Goal: Information Seeking & Learning: Check status

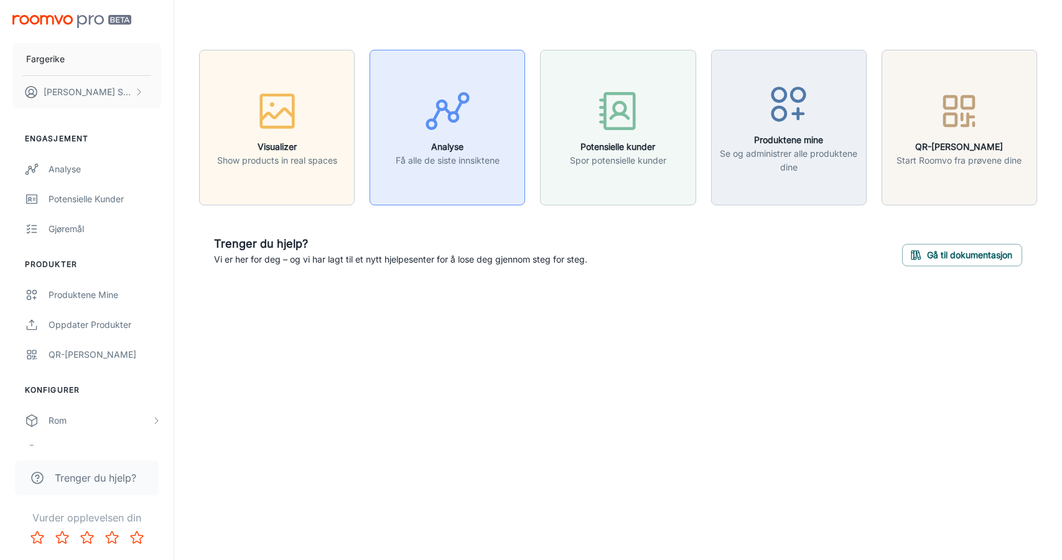
click at [402, 136] on div "button" at bounding box center [448, 114] width 104 height 52
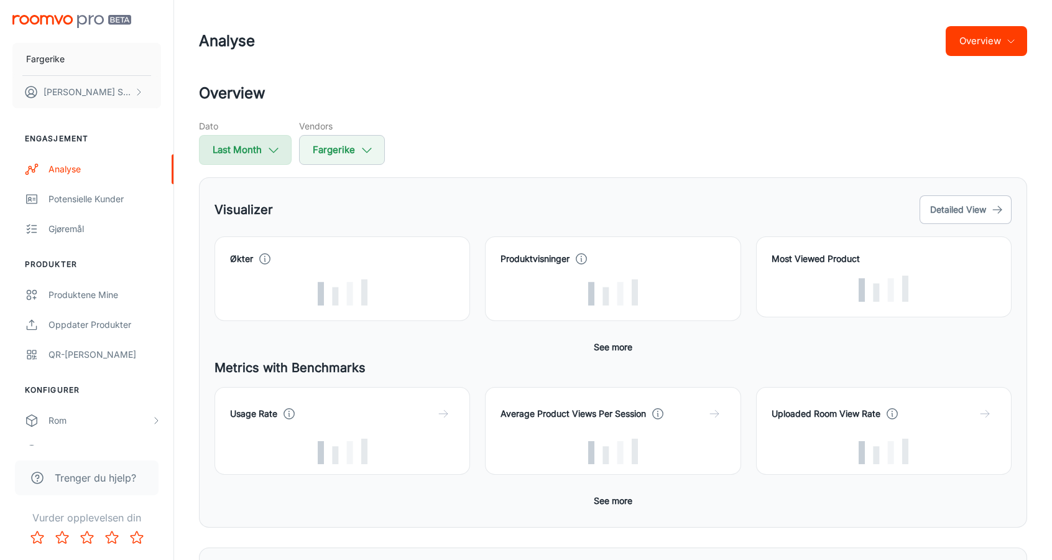
click at [255, 162] on button "Last Month" at bounding box center [245, 150] width 93 height 30
select select "8"
select select "2025"
select select "8"
select select "2025"
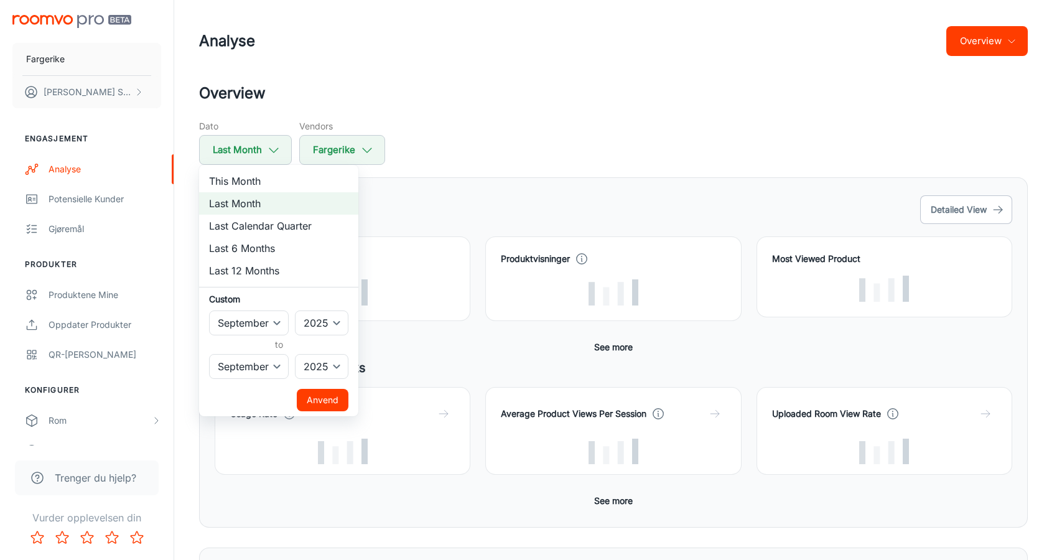
click at [342, 397] on button "Anvend" at bounding box center [323, 400] width 52 height 22
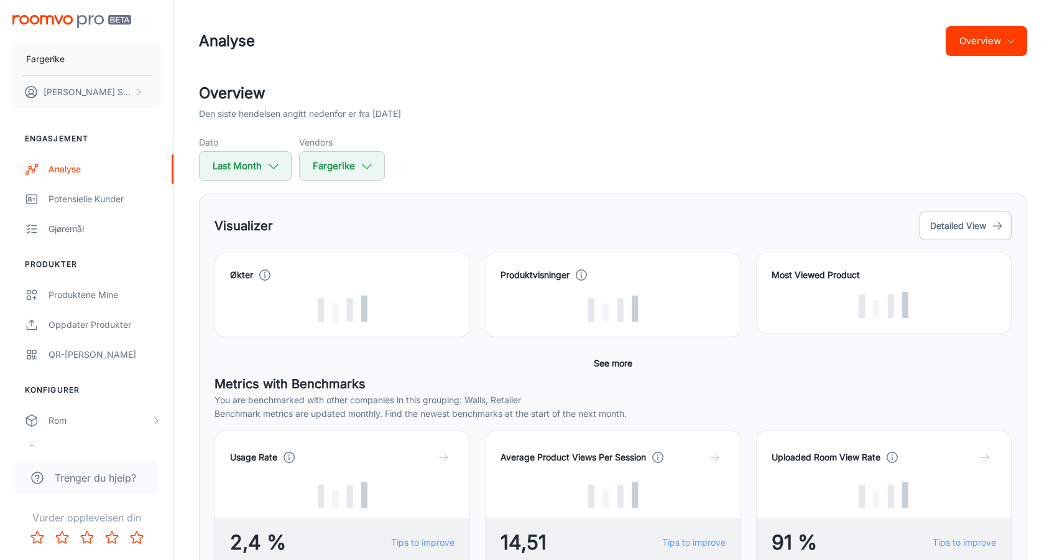
click at [1000, 39] on button "Overview" at bounding box center [986, 41] width 81 height 30
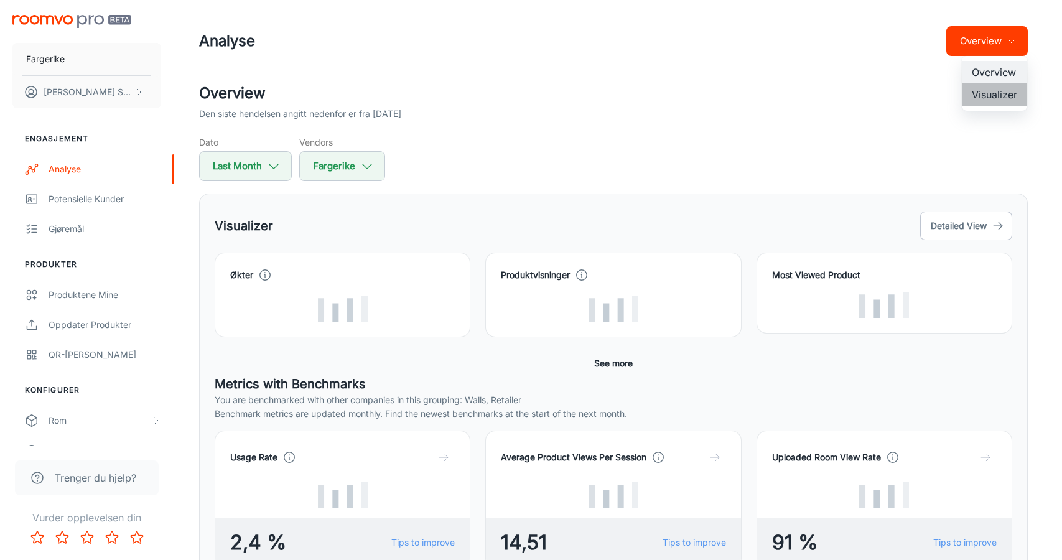
click at [983, 101] on li "Visualizer" at bounding box center [994, 94] width 65 height 22
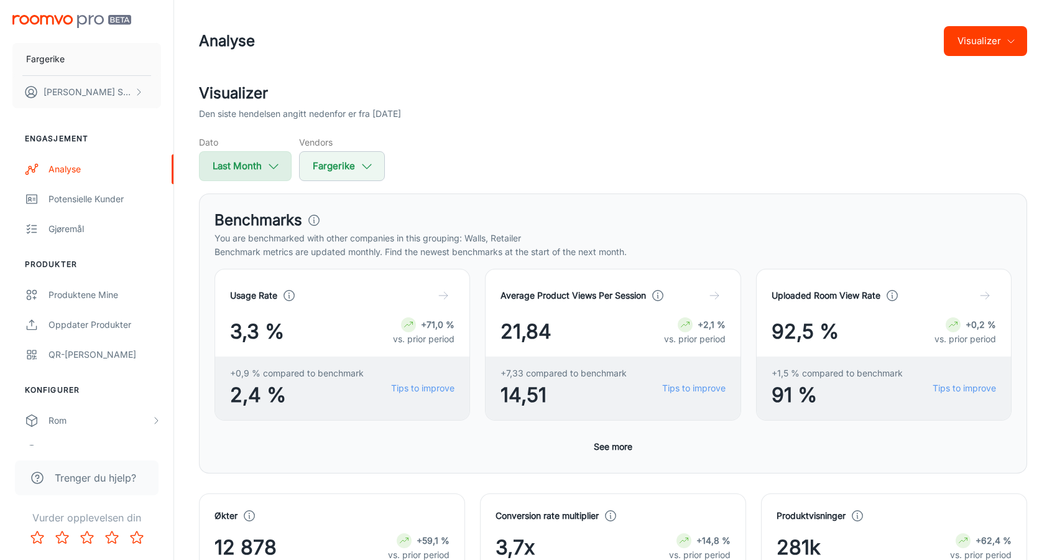
click at [276, 164] on icon "button" at bounding box center [274, 166] width 14 height 14
select select "8"
select select "2025"
select select "8"
select select "2025"
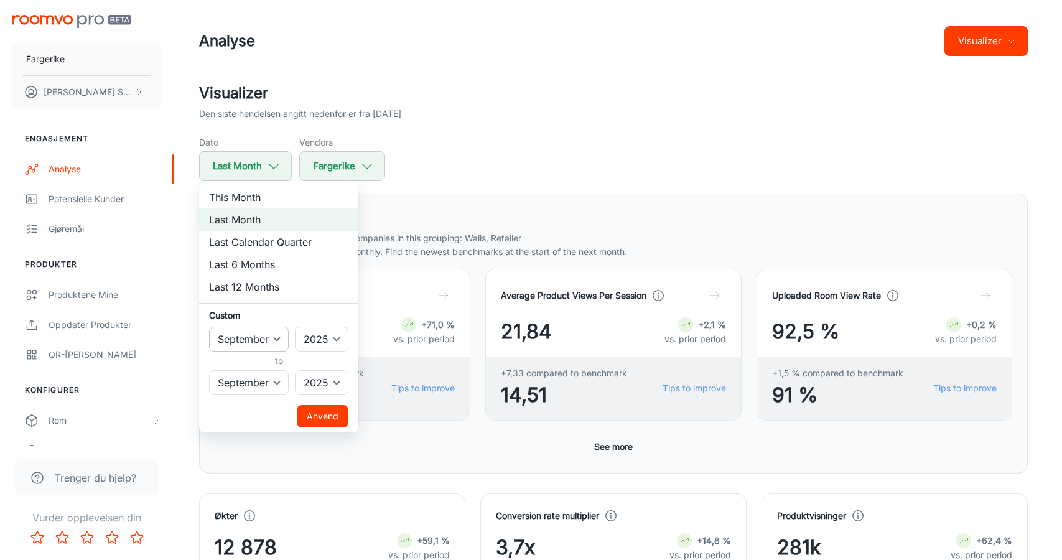
click at [262, 335] on select "January February March April May June July August September October November De…" at bounding box center [249, 339] width 80 height 25
select select "7"
click at [209, 327] on select "January February March April May June July August September October November De…" at bounding box center [249, 339] width 80 height 25
click at [312, 408] on button "Anvend" at bounding box center [323, 416] width 52 height 22
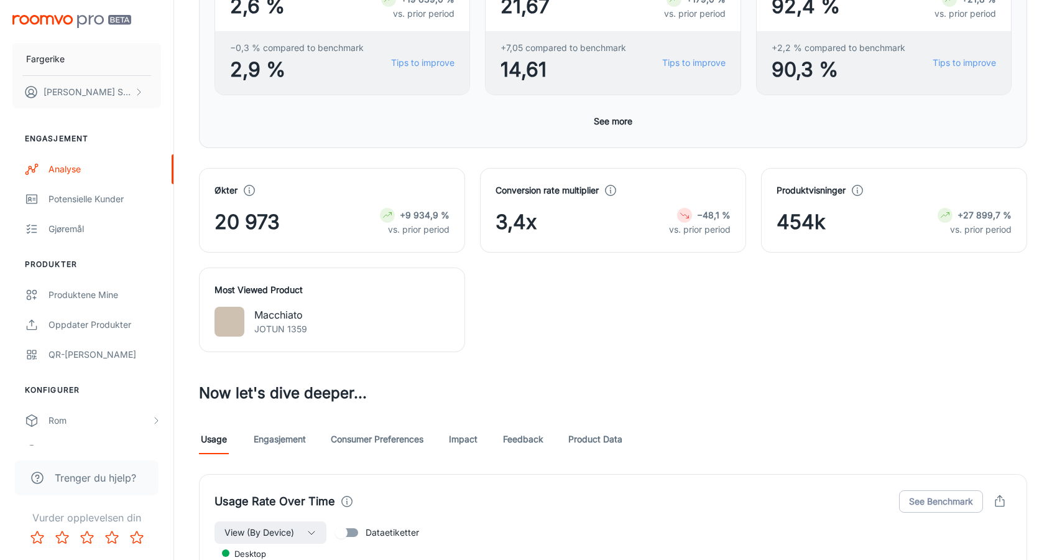
scroll to position [578, 0]
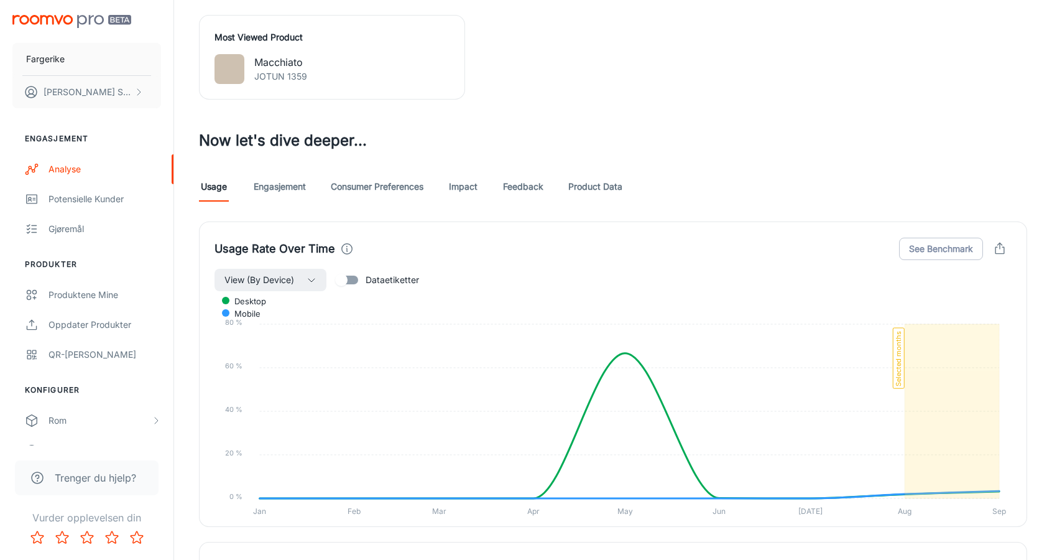
click at [304, 191] on link "Engasjement" at bounding box center [280, 187] width 52 height 30
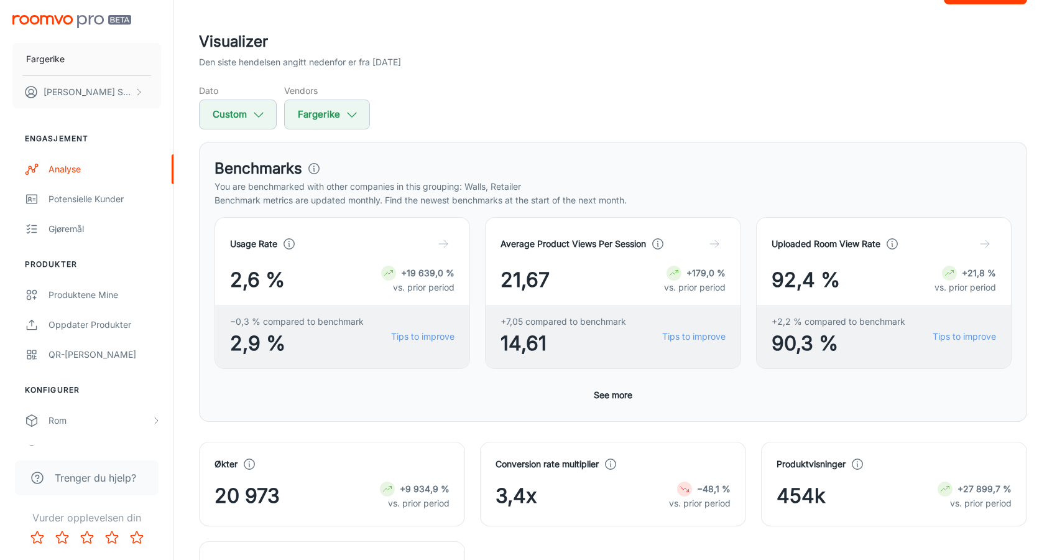
scroll to position [62, 0]
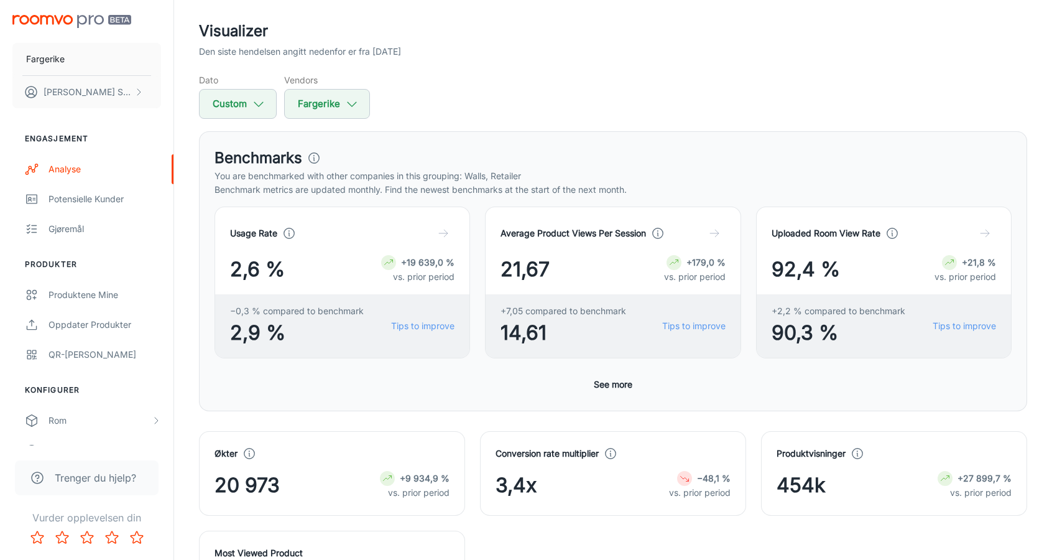
click at [617, 388] on button "See more" at bounding box center [613, 384] width 49 height 22
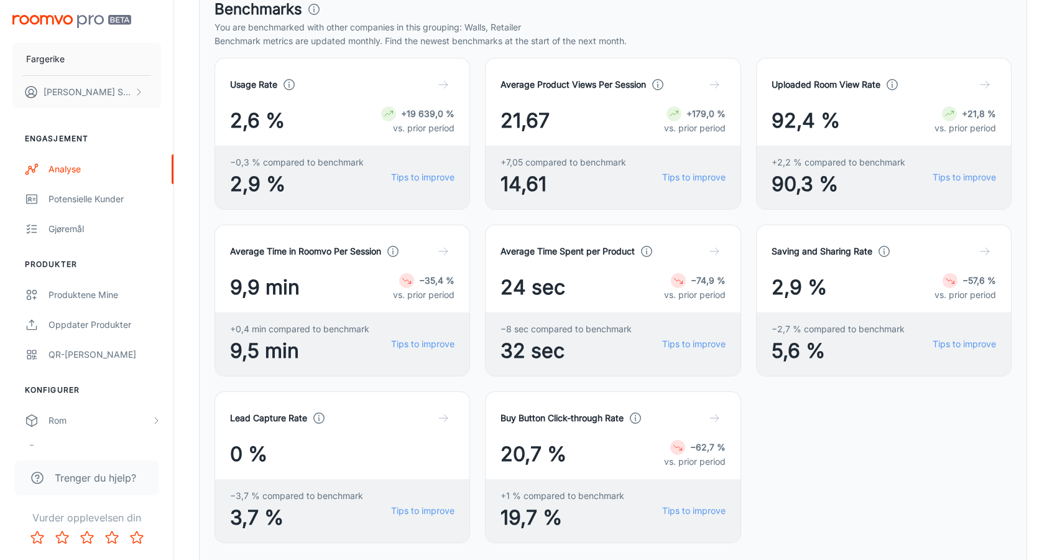
scroll to position [208, 0]
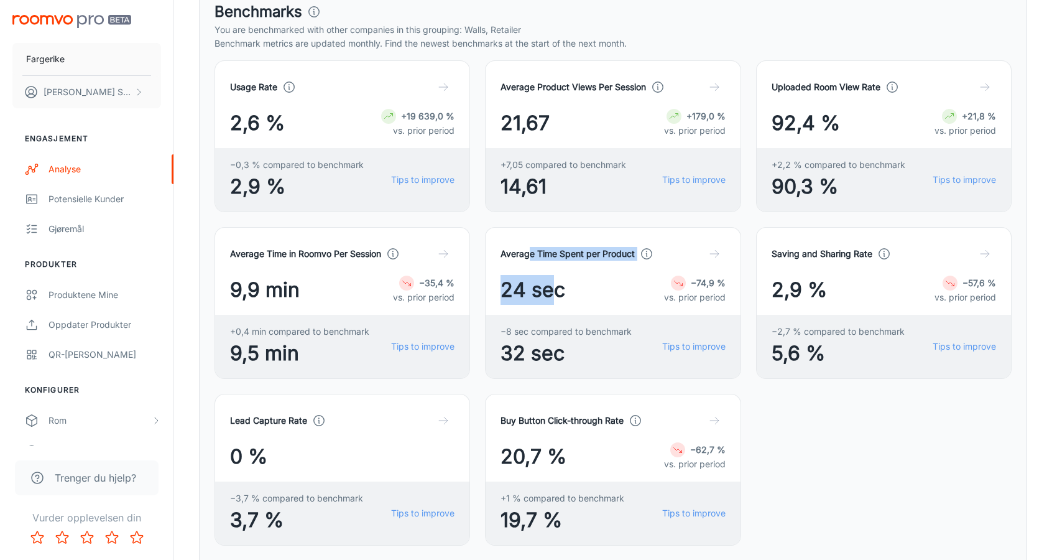
drag, startPoint x: 529, startPoint y: 258, endPoint x: 560, endPoint y: 294, distance: 47.6
click at [559, 292] on div "Average Time Spent per Product 24 sec −74,9 % vs. prior period" at bounding box center [613, 274] width 225 height 62
click at [560, 294] on span "24 sec" at bounding box center [533, 290] width 65 height 30
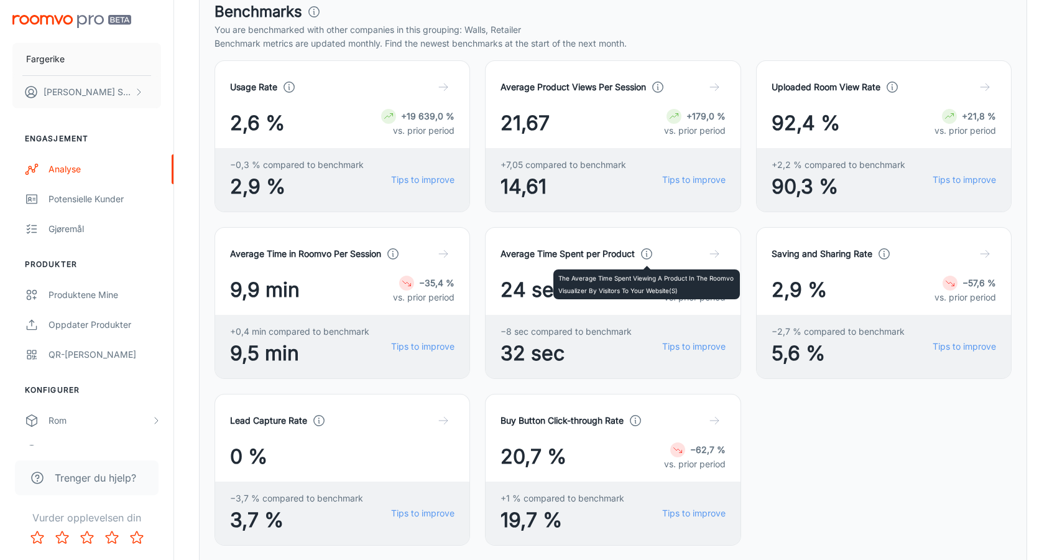
click at [648, 251] on icon at bounding box center [647, 254] width 14 height 14
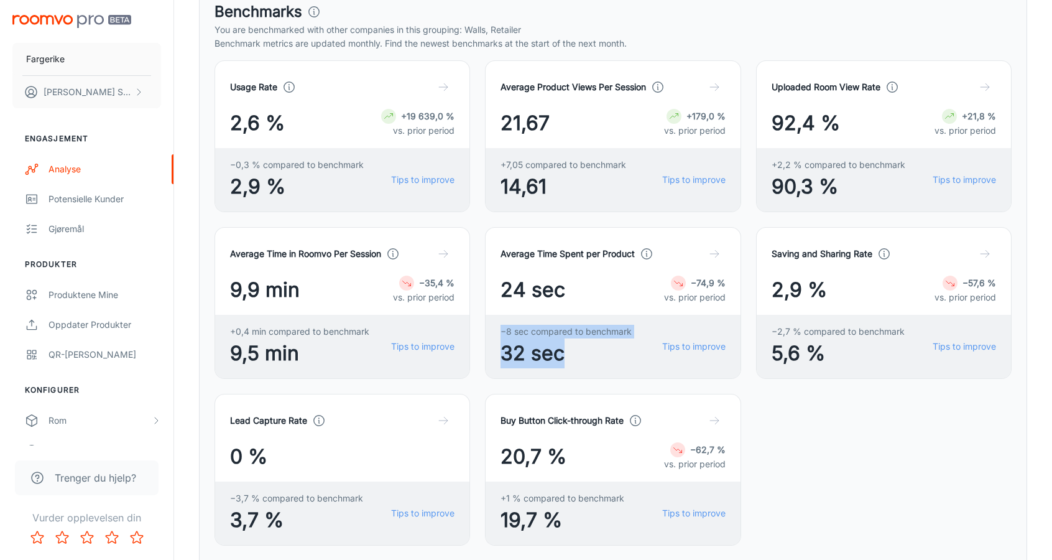
drag, startPoint x: 565, startPoint y: 358, endPoint x: 499, endPoint y: 330, distance: 71.6
click at [499, 330] on div "−8 sec compared to benchmark 32 sec Tips to improve" at bounding box center [613, 346] width 254 height 63
click at [539, 332] on span "−8 sec compared to benchmark" at bounding box center [566, 332] width 131 height 14
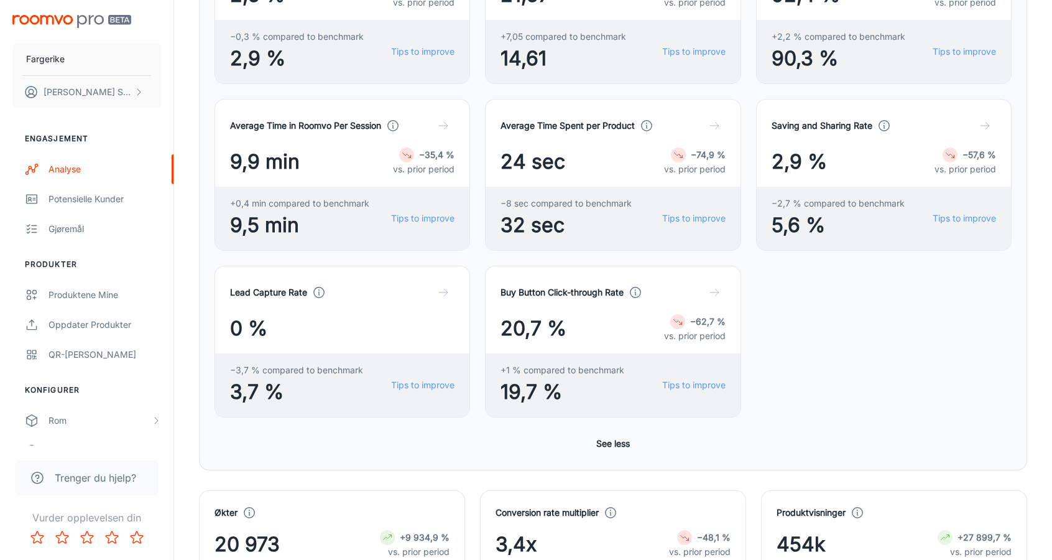
scroll to position [583, 0]
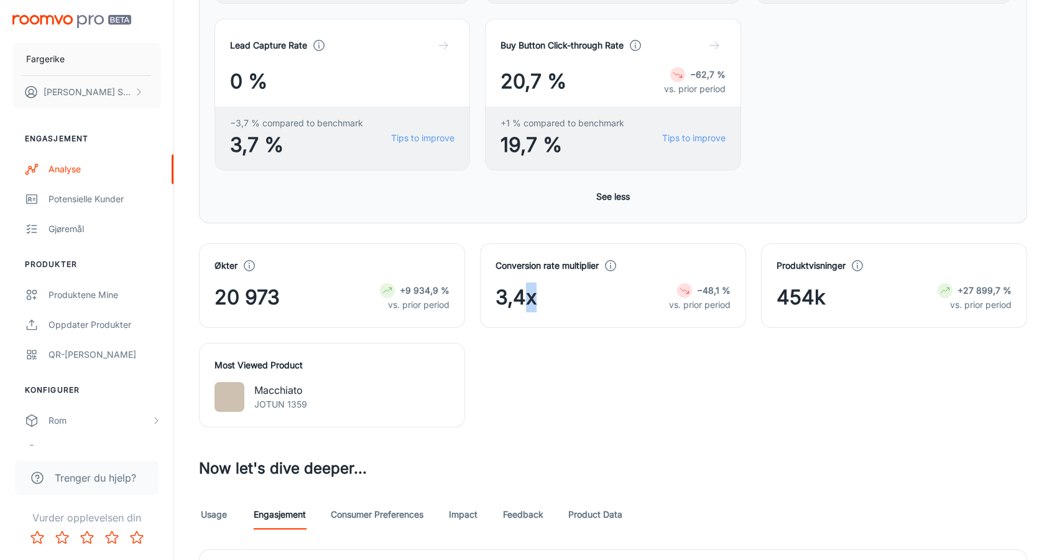
drag, startPoint x: 530, startPoint y: 296, endPoint x: 534, endPoint y: 335, distance: 39.4
click at [531, 330] on div "Økter 20 973 +9 934,9 % vs. prior period Conversion rate multiplier 3,4x −48,1 …" at bounding box center [605, 327] width 843 height 199
click at [538, 342] on div "Økter 20 973 +9 934,9 % vs. prior period Conversion rate multiplier 3,4x −48,1 …" at bounding box center [605, 327] width 843 height 199
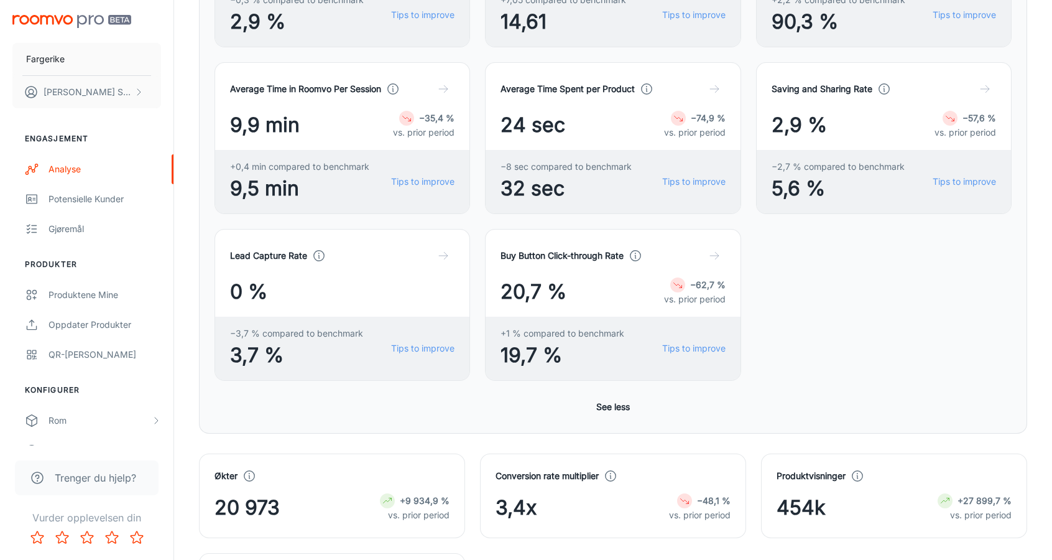
scroll to position [0, 0]
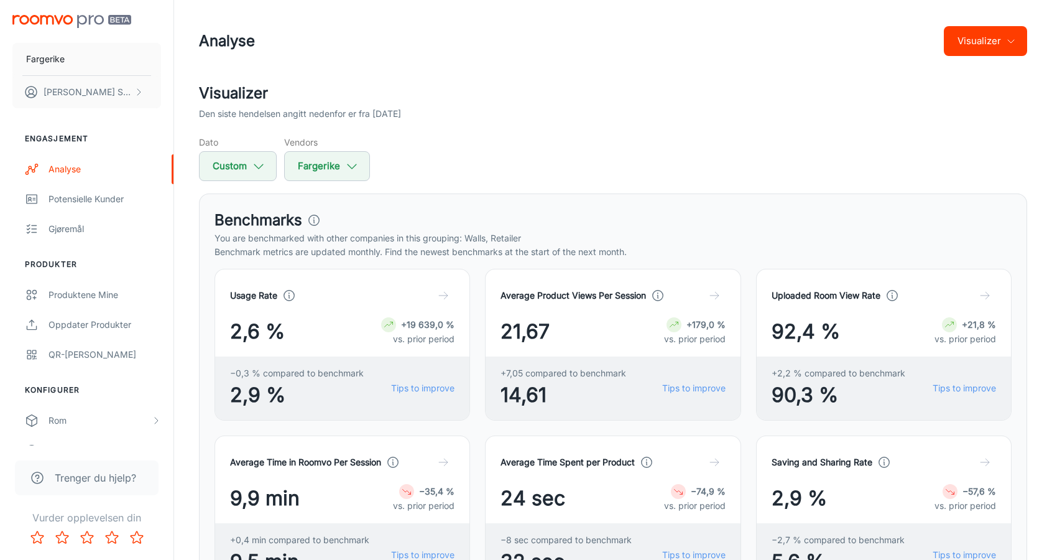
click at [992, 30] on button "Visualizer" at bounding box center [985, 41] width 83 height 30
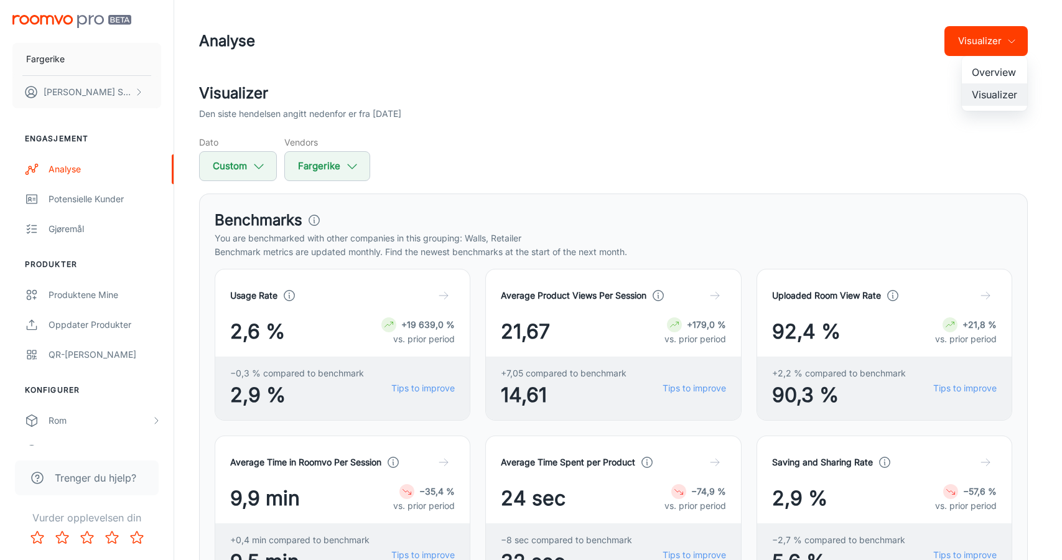
click at [966, 72] on li "Overview" at bounding box center [994, 72] width 65 height 22
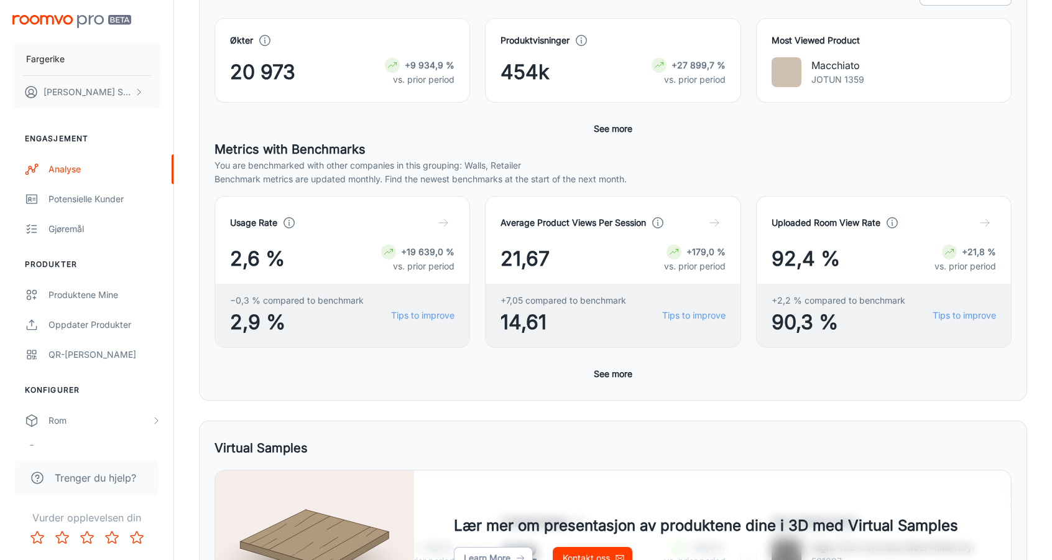
scroll to position [235, 0]
click at [619, 368] on button "See more" at bounding box center [613, 373] width 49 height 22
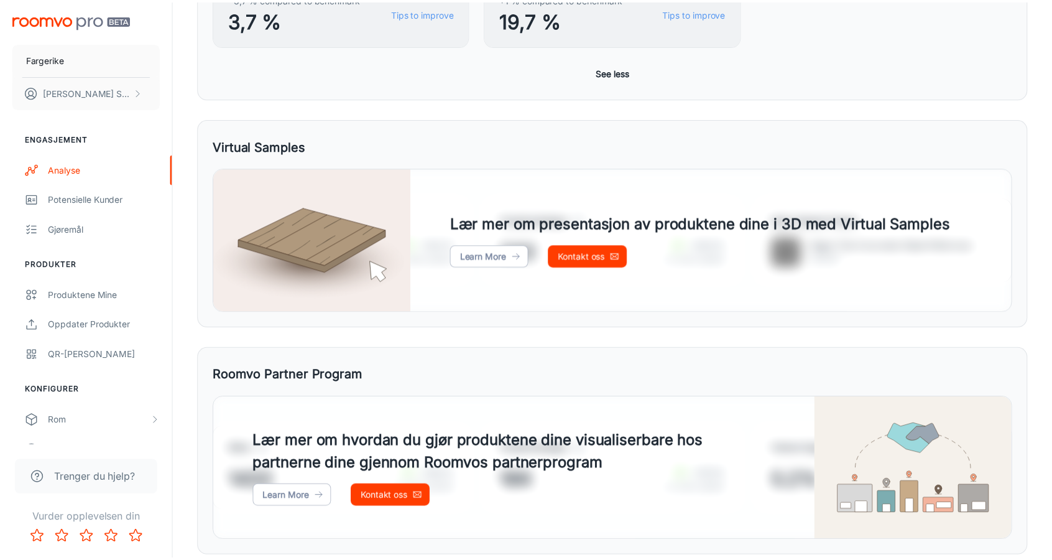
scroll to position [916, 0]
